Goal: Task Accomplishment & Management: Manage account settings

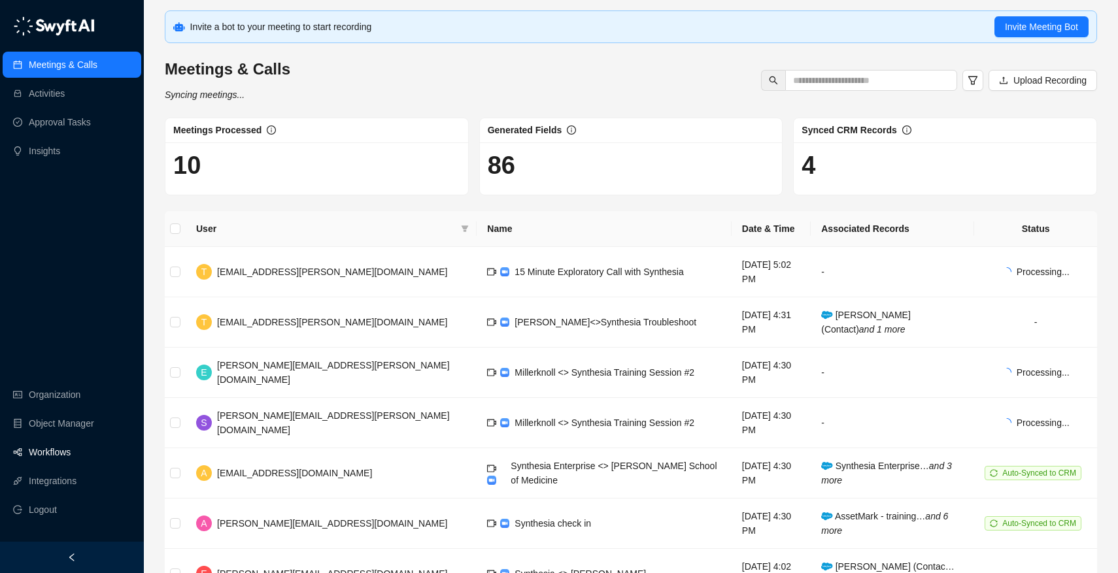
click at [71, 448] on link "Workflows" at bounding box center [50, 452] width 42 height 26
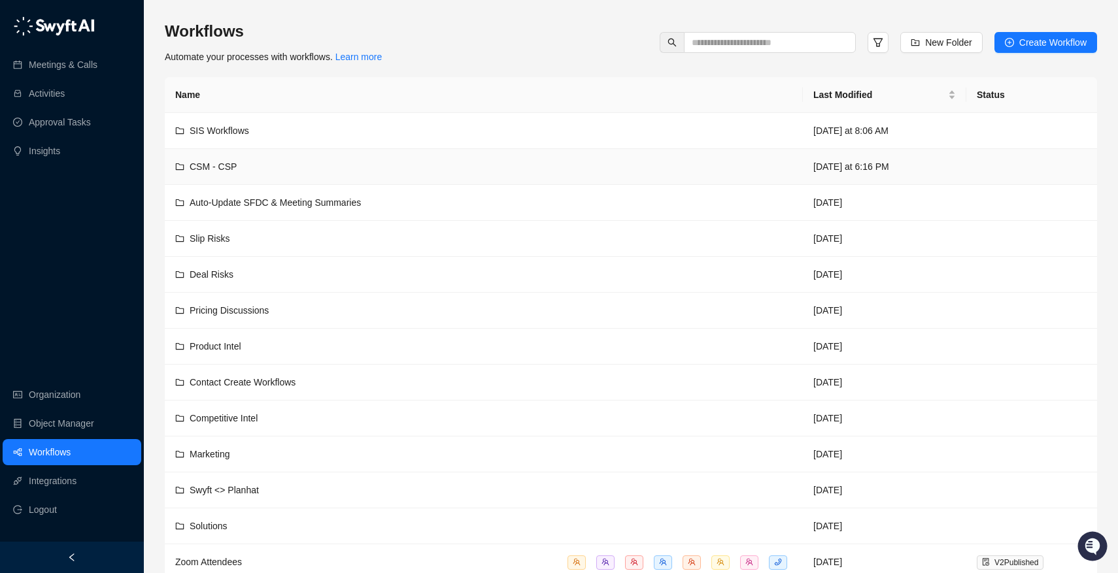
click at [336, 164] on div "CSM - CSP" at bounding box center [483, 167] width 617 height 14
click at [331, 171] on div "CSM - CSP" at bounding box center [483, 167] width 617 height 14
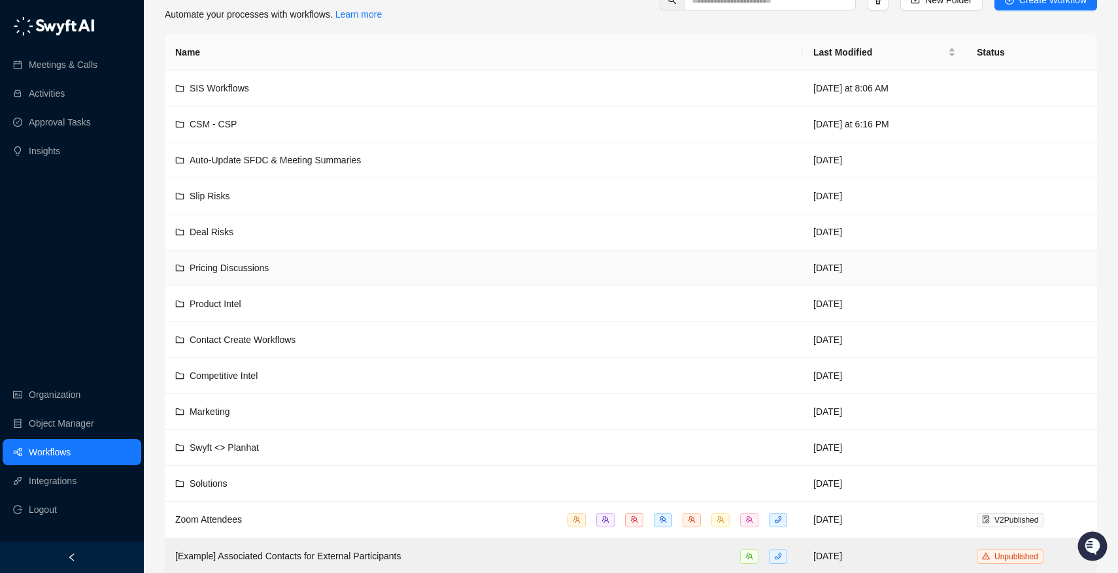
scroll to position [44, 0]
click at [277, 457] on td "Swyft <> Planhat" at bounding box center [484, 447] width 638 height 36
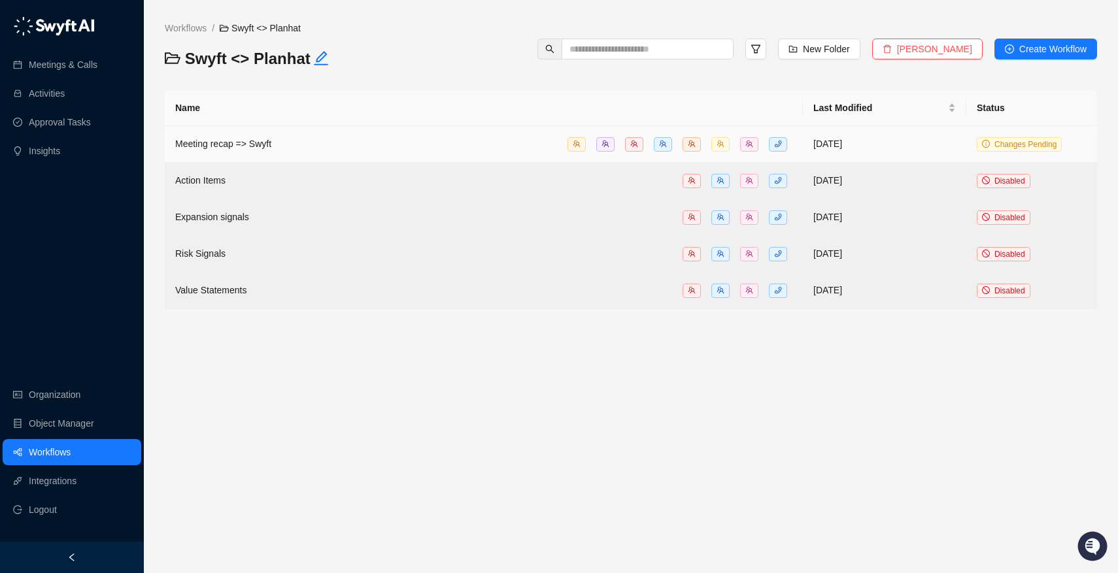
click at [364, 138] on div "Meeting recap => Swyft" at bounding box center [483, 144] width 617 height 15
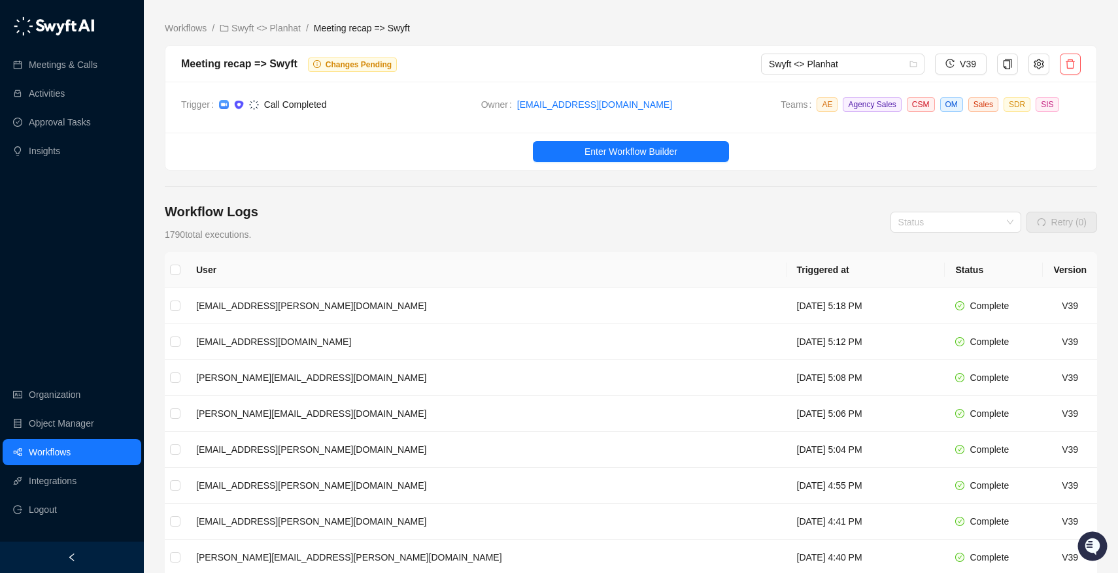
click at [259, 104] on img at bounding box center [254, 105] width 10 height 10
click at [330, 58] on span "Changes Pending" at bounding box center [352, 65] width 89 height 14
click at [591, 141] on ul "Enter Workflow Builder" at bounding box center [630, 151] width 931 height 37
click at [586, 150] on span "Enter Workflow Builder" at bounding box center [630, 151] width 93 height 14
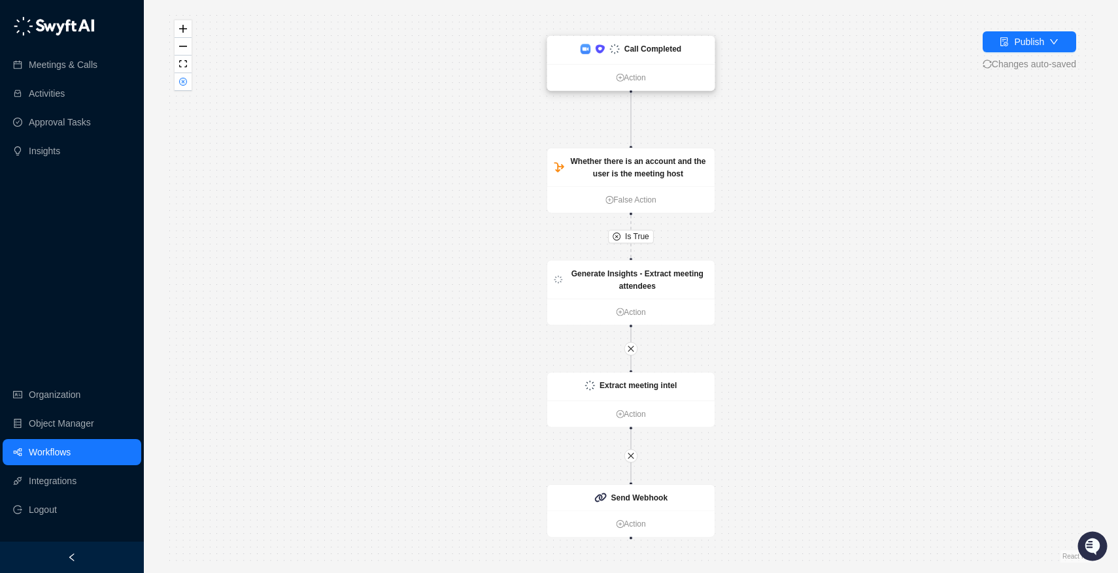
click at [659, 57] on div "Call Completed" at bounding box center [630, 50] width 167 height 28
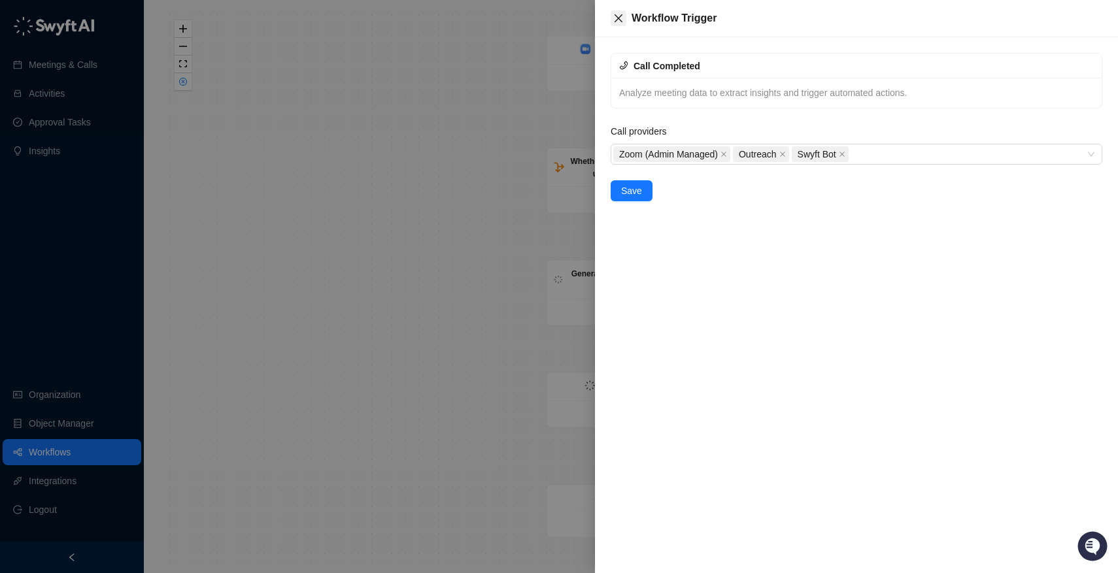
click at [616, 20] on icon "close" at bounding box center [618, 18] width 8 height 8
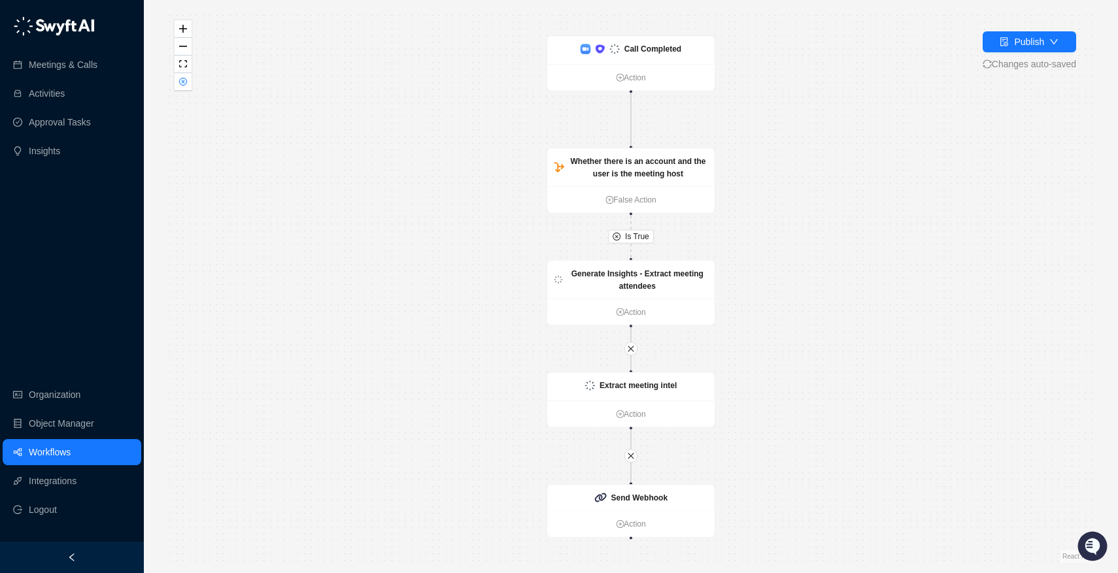
click at [1021, 67] on span "Changes auto-saved" at bounding box center [1029, 64] width 93 height 14
click at [184, 83] on icon "close-circle" at bounding box center [183, 81] width 7 height 7
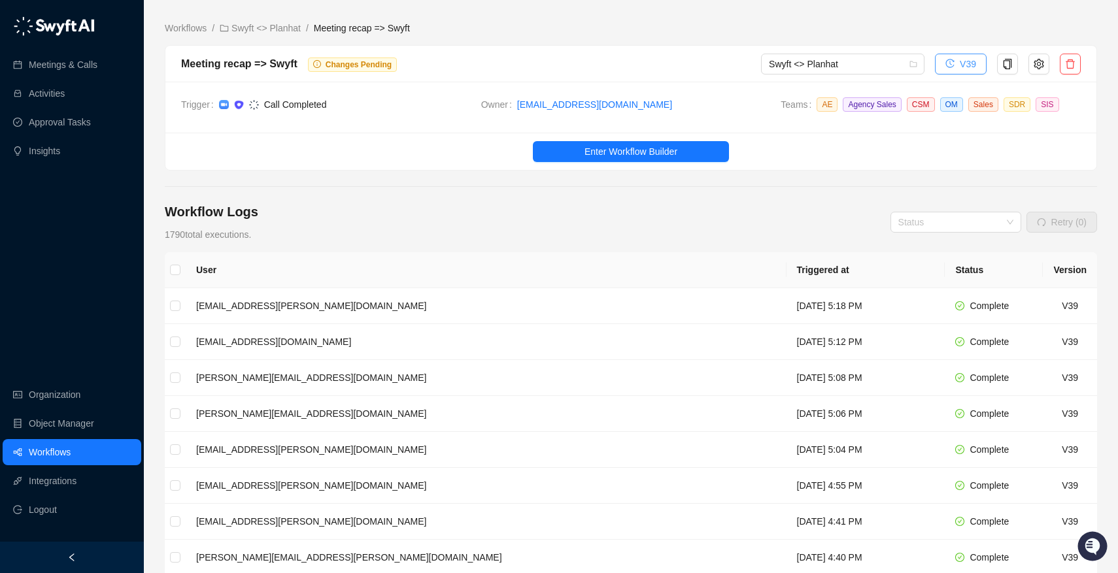
click at [956, 63] on button "V39" at bounding box center [961, 64] width 52 height 21
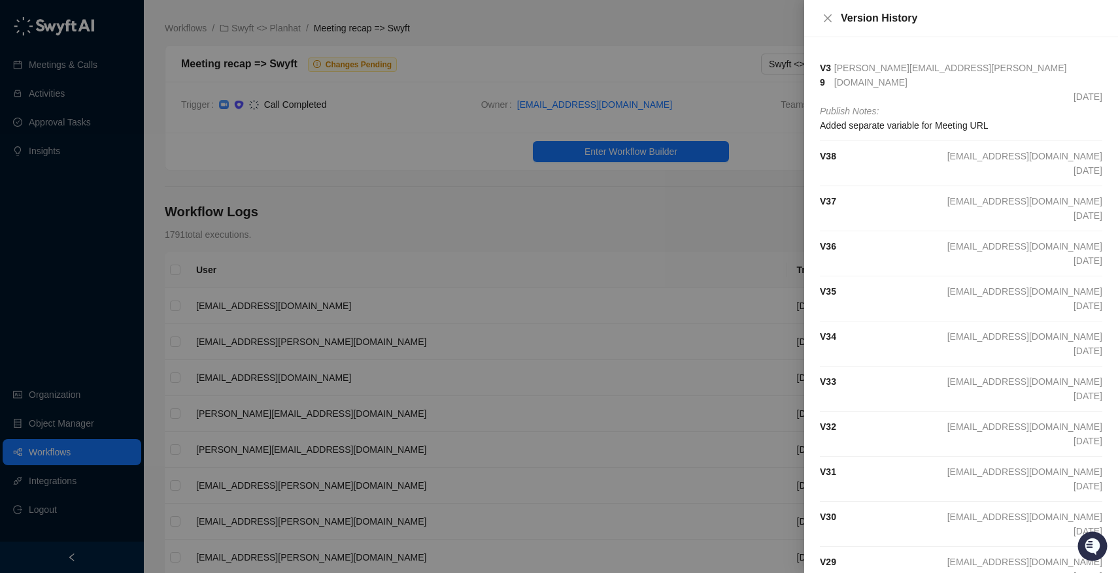
click at [899, 152] on div "V 38 [EMAIL_ADDRESS][DOMAIN_NAME] [DATE]" at bounding box center [961, 163] width 282 height 29
click at [828, 151] on strong "V 38" at bounding box center [828, 156] width 16 height 10
click at [920, 118] on span "Added separate variable for Meeting URL" at bounding box center [961, 125] width 282 height 14
click at [1073, 163] on span "[DATE]" at bounding box center [1087, 170] width 29 height 14
click at [898, 194] on div "V 37 [EMAIL_ADDRESS][DOMAIN_NAME] [DATE]" at bounding box center [961, 208] width 282 height 29
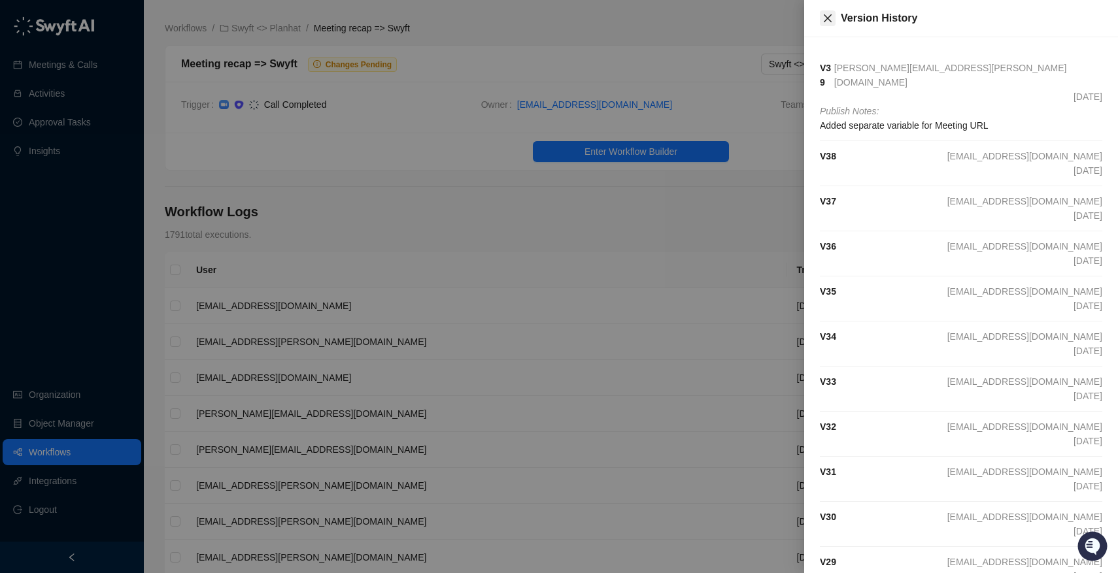
click at [828, 19] on icon "close" at bounding box center [827, 18] width 10 height 10
